Goal: Task Accomplishment & Management: Manage account settings

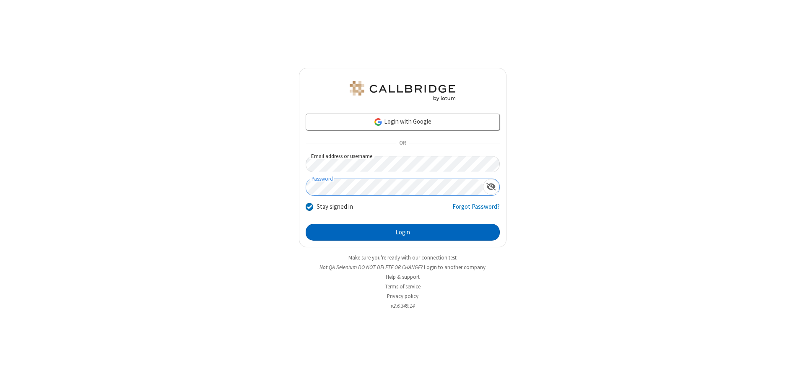
click at [403, 232] on button "Login" at bounding box center [403, 232] width 194 height 17
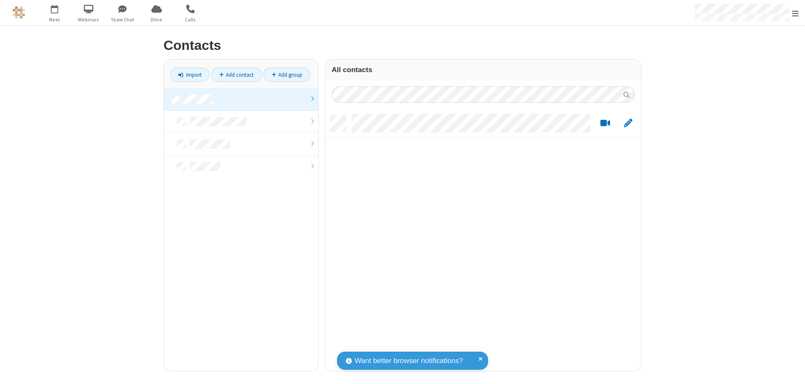
scroll to position [256, 309]
click at [241, 99] on link at bounding box center [241, 99] width 154 height 23
click at [237, 75] on link "Add contact" at bounding box center [236, 75] width 51 height 14
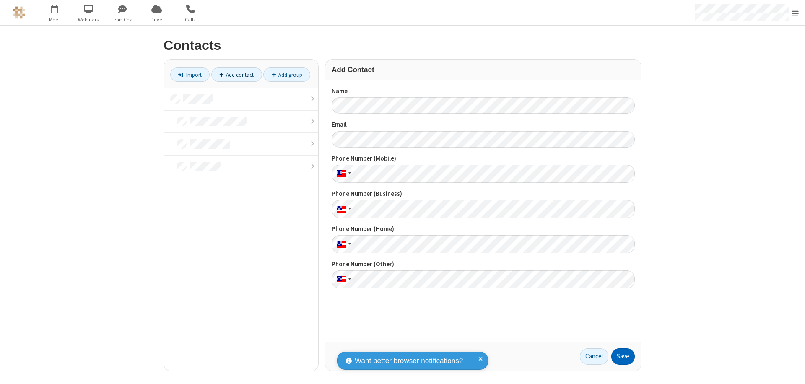
click at [623, 356] on button "Save" at bounding box center [622, 356] width 23 height 17
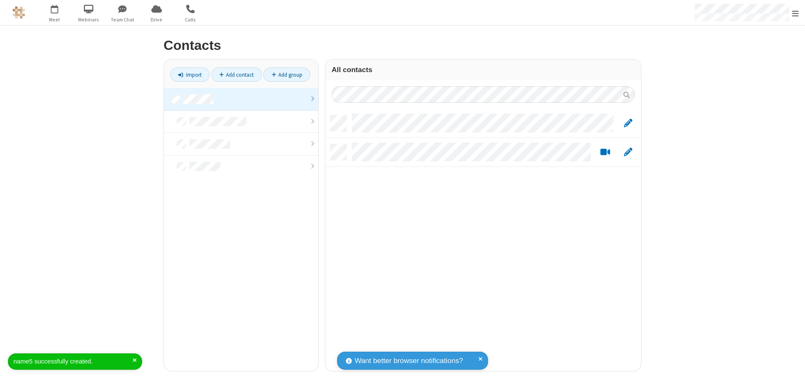
scroll to position [256, 309]
